Goal: Task Accomplishment & Management: Use online tool/utility

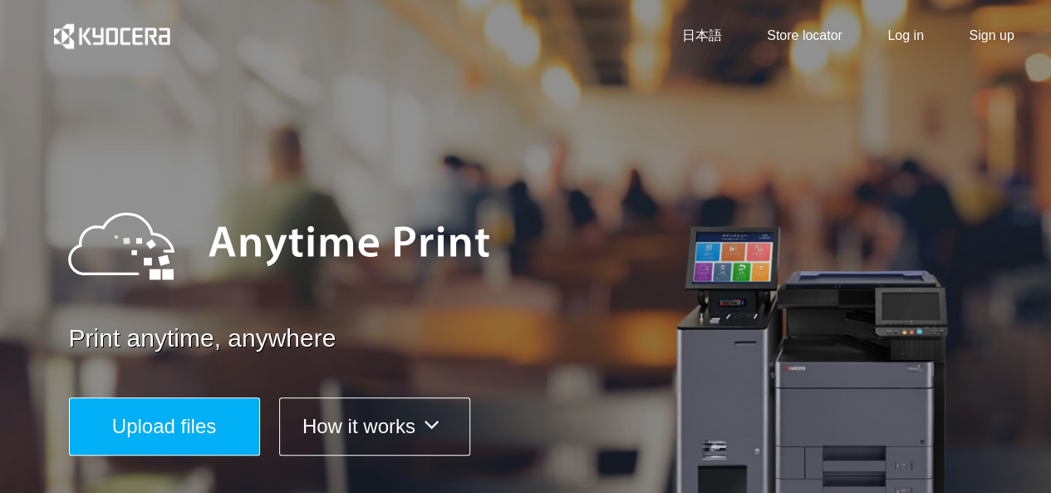
click at [188, 445] on button "Upload files" at bounding box center [164, 426] width 191 height 58
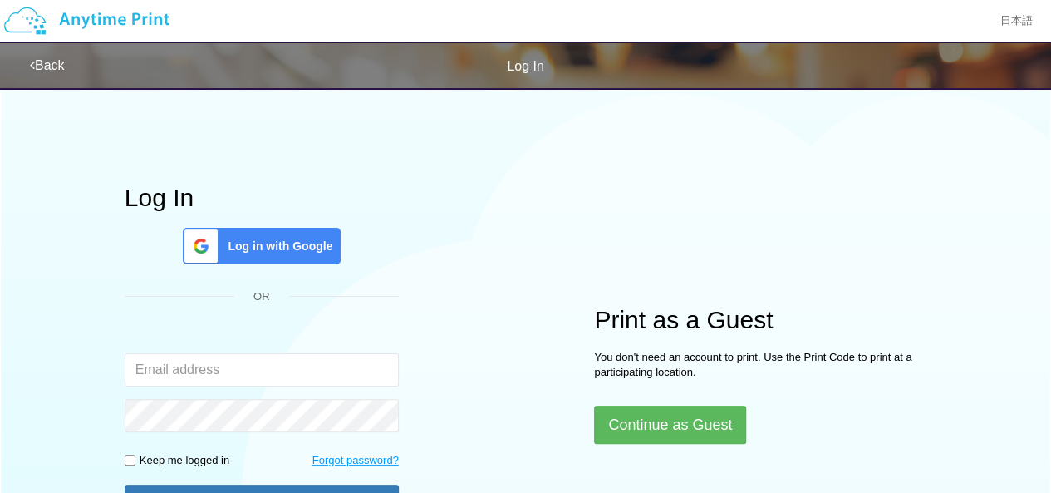
type input "[EMAIL_ADDRESS][DOMAIN_NAME]"
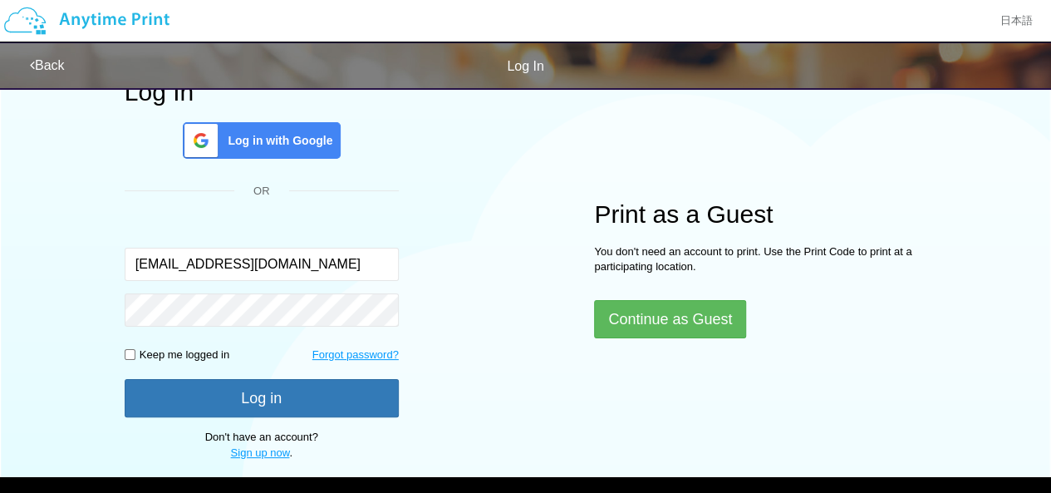
scroll to position [135, 0]
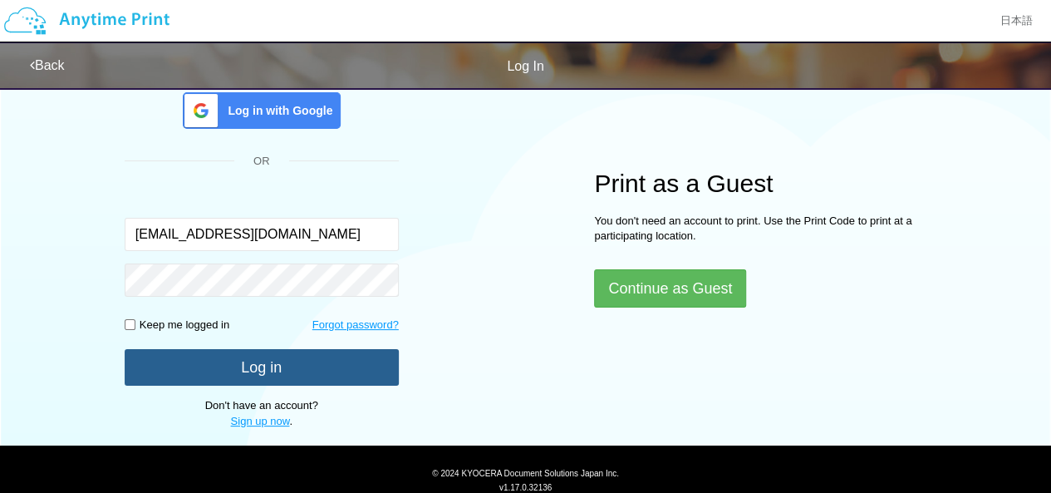
click at [370, 376] on button "Log in" at bounding box center [262, 367] width 274 height 37
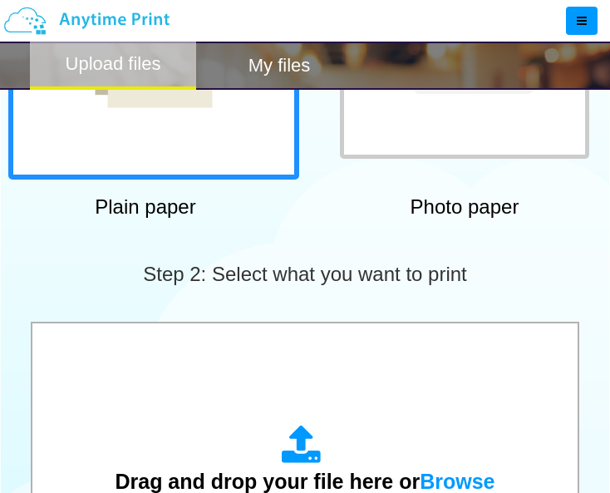
scroll to position [312, 0]
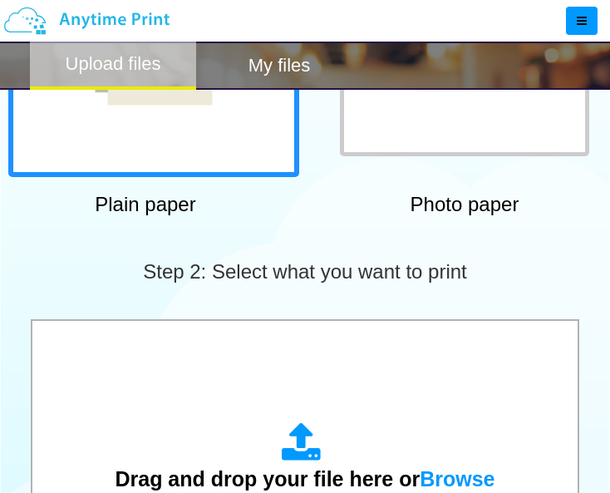
click at [504, 126] on div at bounding box center [464, 31] width 249 height 249
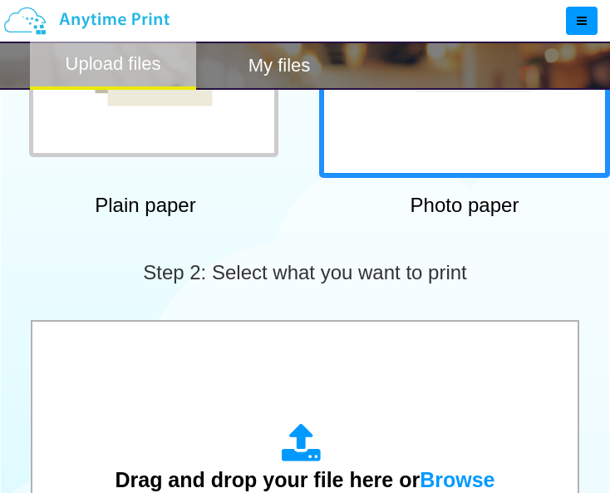
scroll to position [273, 0]
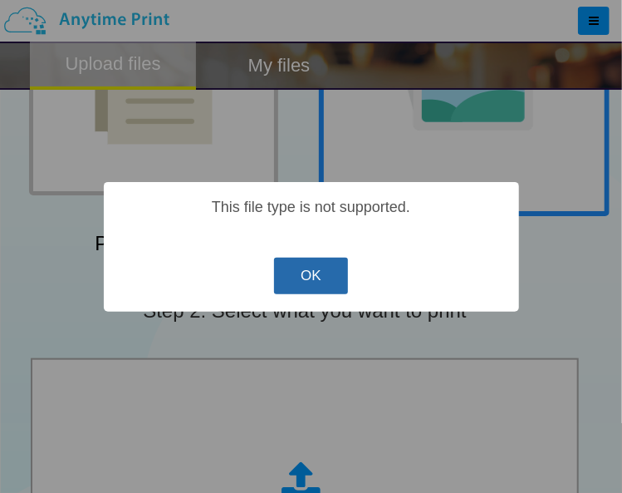
click at [329, 280] on button "OK" at bounding box center [311, 276] width 74 height 37
click at [331, 277] on button "OK" at bounding box center [311, 276] width 74 height 37
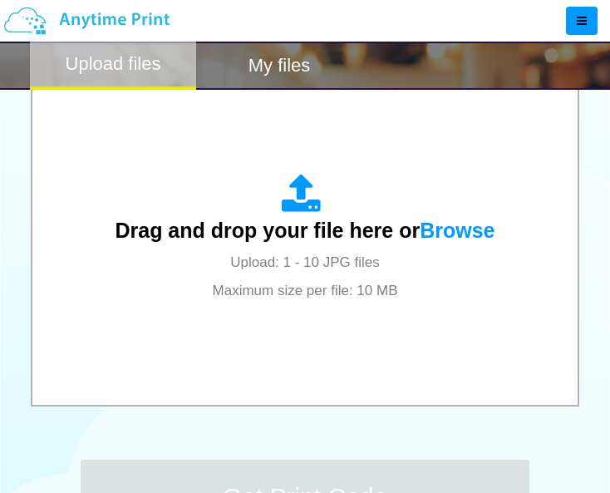
scroll to position [575, 0]
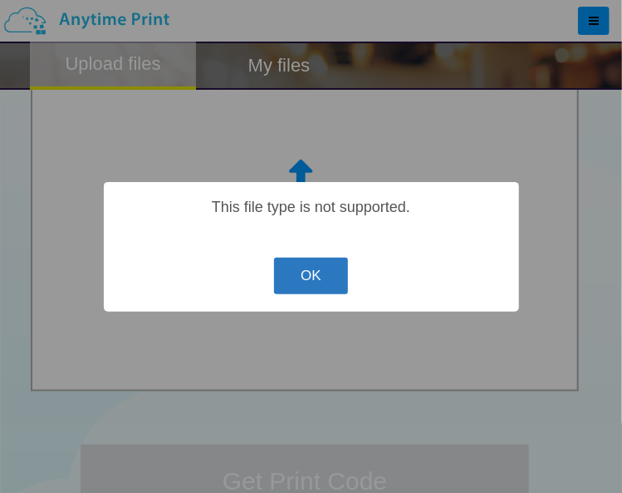
click at [337, 282] on button "OK" at bounding box center [311, 276] width 74 height 37
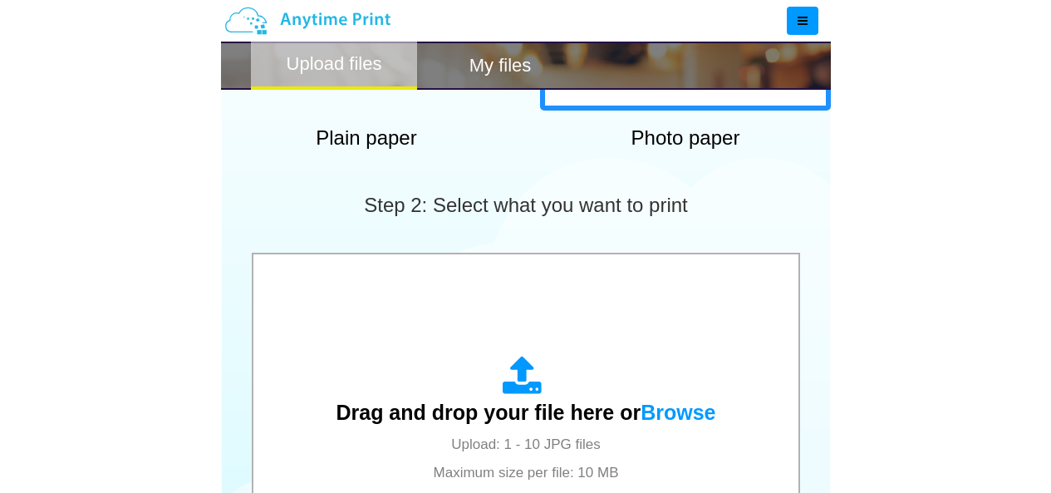
scroll to position [429, 0]
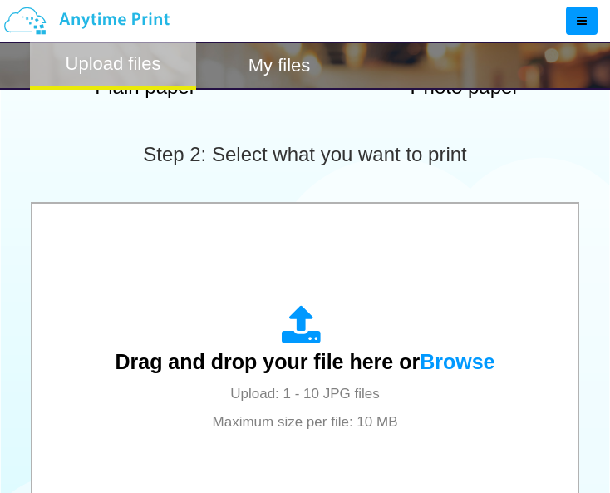
click at [469, 361] on span "Browse" at bounding box center [457, 361] width 75 height 23
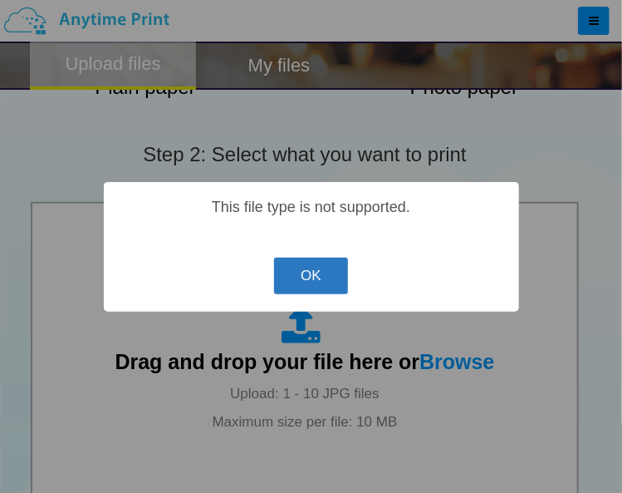
click at [341, 283] on button "OK" at bounding box center [311, 276] width 74 height 37
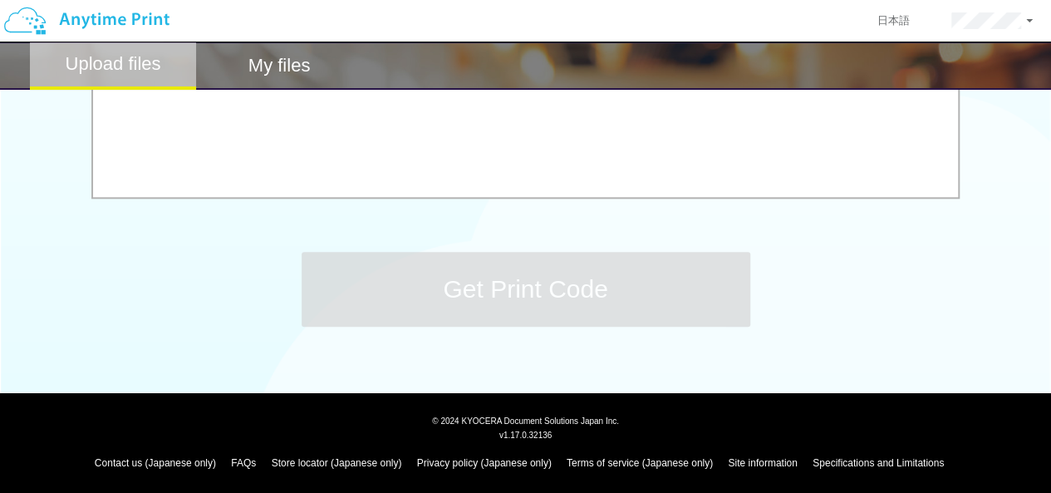
scroll to position [770, 0]
